Goal: Task Accomplishment & Management: Manage account settings

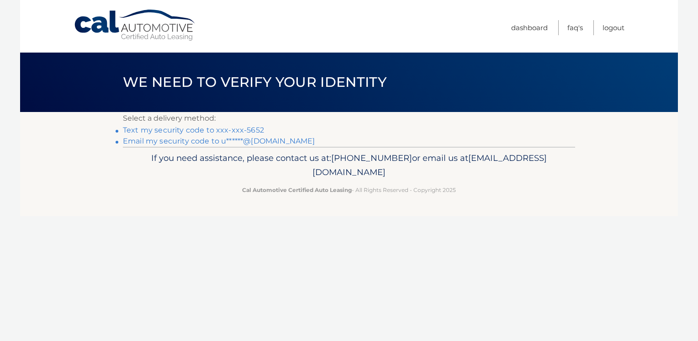
click at [246, 132] on link "Text my security code to xxx-xxx-5652" at bounding box center [193, 130] width 141 height 9
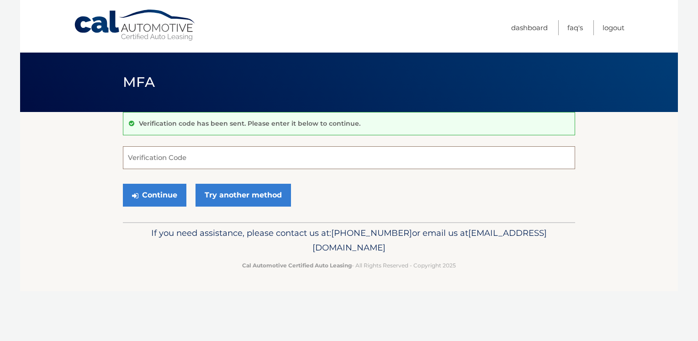
click at [243, 158] on input "Verification Code" at bounding box center [349, 157] width 452 height 23
type input "323534"
click at [177, 193] on button "Continue" at bounding box center [155, 195] width 64 height 23
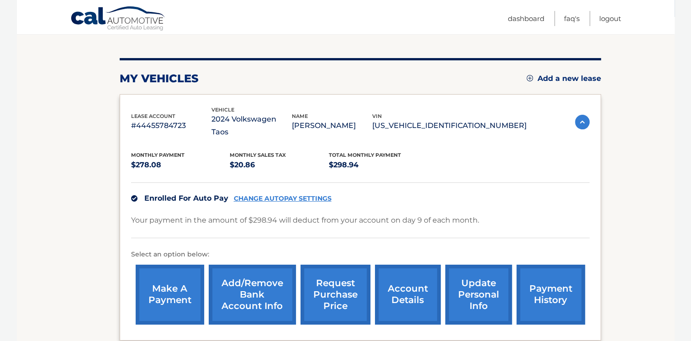
scroll to position [95, 0]
click at [251, 292] on link "Add/Remove bank account info" at bounding box center [252, 295] width 87 height 60
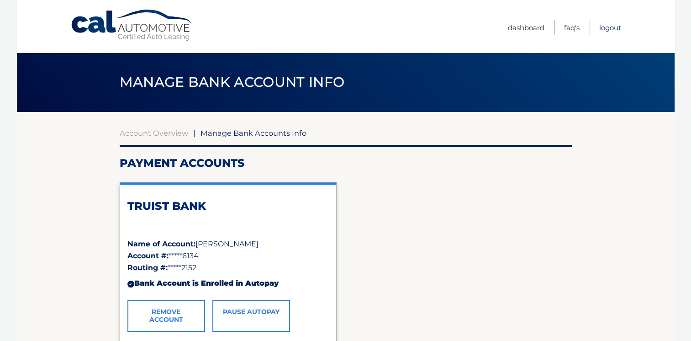
click at [612, 29] on link "Logout" at bounding box center [610, 27] width 22 height 15
